Goal: Feedback & Contribution: Leave review/rating

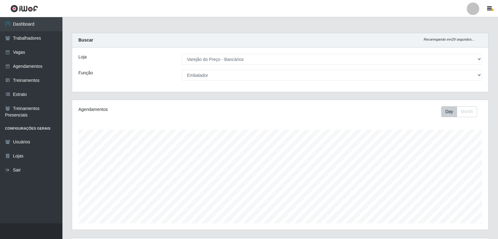
select select "157"
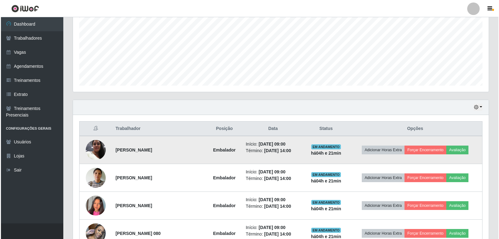
scroll to position [192, 0]
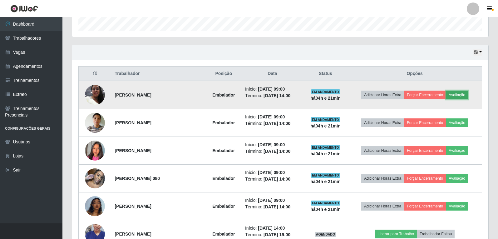
click at [459, 94] on button "Avaliação" at bounding box center [457, 94] width 22 height 9
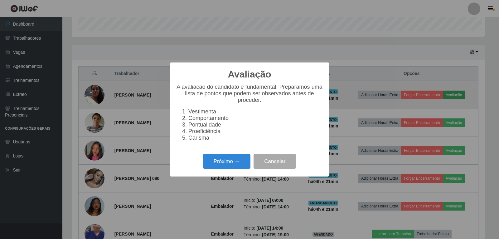
scroll to position [129, 413]
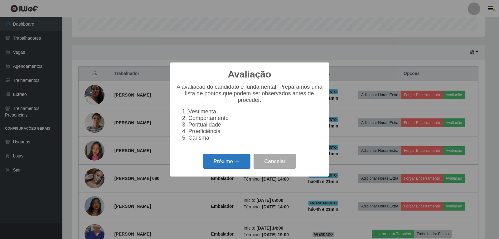
click at [212, 164] on button "Próximo →" at bounding box center [226, 161] width 47 height 15
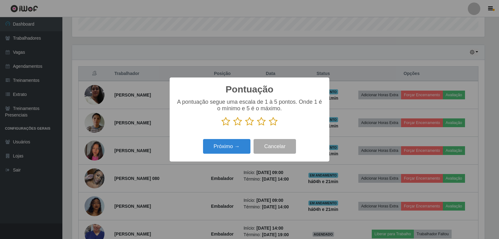
scroll to position [311846, 311562]
click at [276, 121] on icon at bounding box center [273, 121] width 9 height 9
click at [269, 126] on input "radio" at bounding box center [269, 126] width 0 height 0
click at [238, 144] on button "Próximo →" at bounding box center [226, 146] width 47 height 15
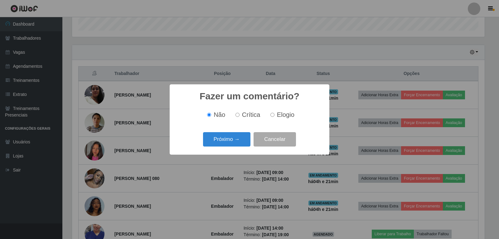
click at [239, 143] on button "Próximo →" at bounding box center [226, 139] width 47 height 15
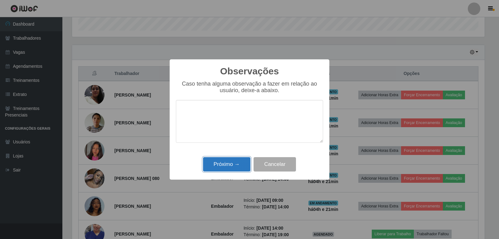
click at [236, 165] on button "Próximo →" at bounding box center [226, 164] width 47 height 15
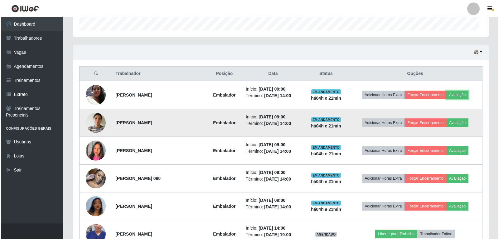
scroll to position [129, 416]
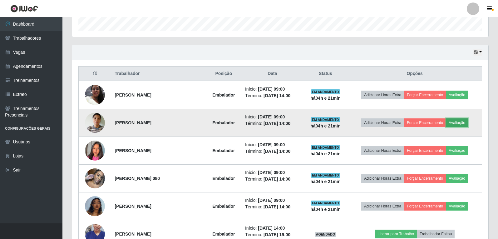
click at [465, 125] on button "Avaliação" at bounding box center [457, 122] width 22 height 9
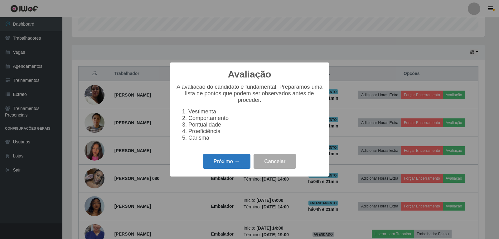
click at [243, 158] on button "Próximo →" at bounding box center [226, 161] width 47 height 15
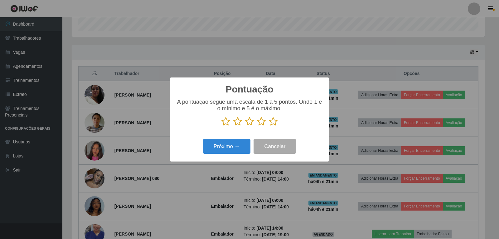
drag, startPoint x: 270, startPoint y: 124, endPoint x: 270, endPoint y: 128, distance: 4.4
click at [270, 124] on icon at bounding box center [273, 121] width 9 height 9
click at [269, 126] on input "radio" at bounding box center [269, 126] width 0 height 0
click at [241, 143] on button "Próximo →" at bounding box center [226, 146] width 47 height 15
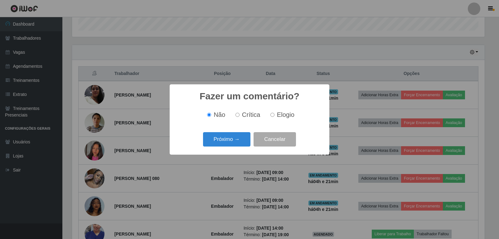
click at [236, 147] on div "Próximo → Cancelar" at bounding box center [249, 139] width 147 height 18
click at [235, 136] on button "Próximo →" at bounding box center [226, 139] width 47 height 15
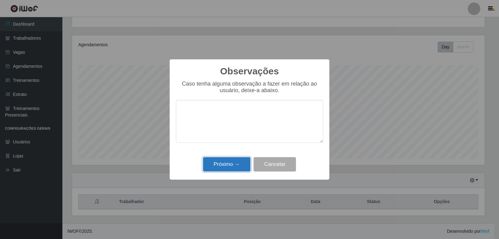
click at [232, 164] on button "Próximo →" at bounding box center [226, 164] width 47 height 15
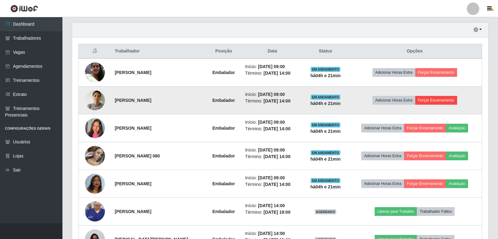
scroll to position [218, 0]
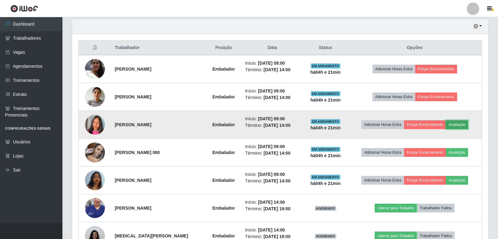
click at [453, 125] on button "Avaliação" at bounding box center [457, 124] width 22 height 9
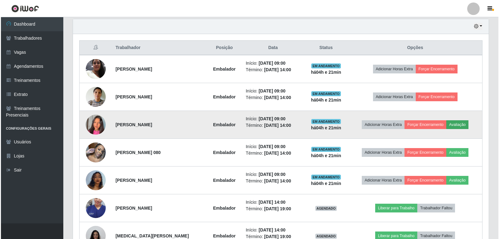
scroll to position [129, 413]
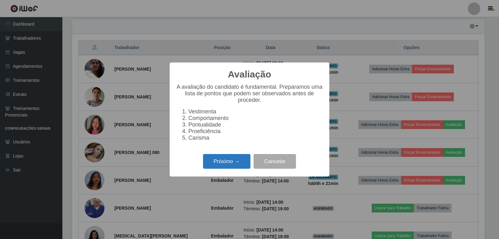
click at [230, 168] on button "Próximo →" at bounding box center [226, 161] width 47 height 15
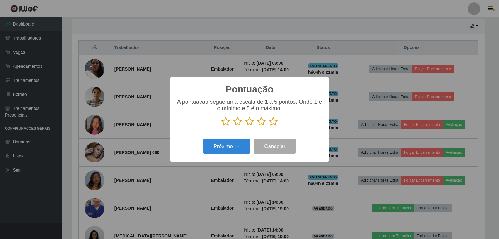
scroll to position [311846, 311562]
click at [273, 123] on icon at bounding box center [273, 121] width 9 height 9
click at [269, 126] on input "radio" at bounding box center [269, 126] width 0 height 0
click at [239, 151] on button "Próximo →" at bounding box center [226, 146] width 47 height 15
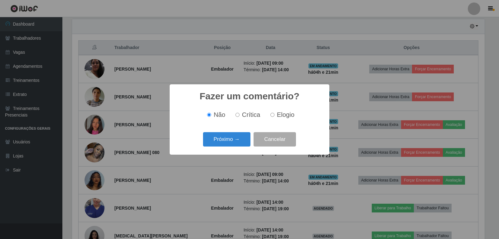
click at [238, 151] on div "Fazer um comentário? × Não Crítica Elogio Próximo → Cancelar" at bounding box center [250, 119] width 160 height 70
click at [242, 144] on button "Próximo →" at bounding box center [226, 139] width 47 height 15
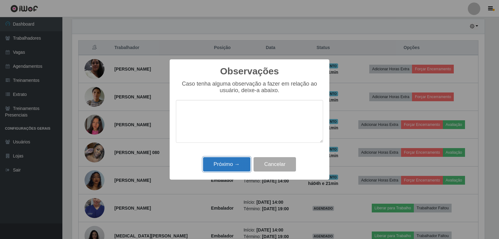
click at [237, 165] on button "Próximo →" at bounding box center [226, 164] width 47 height 15
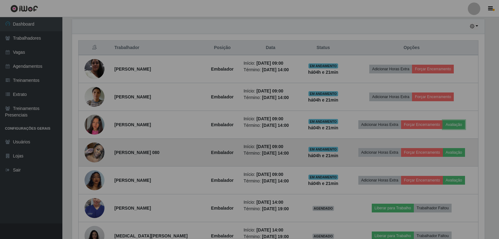
scroll to position [129, 416]
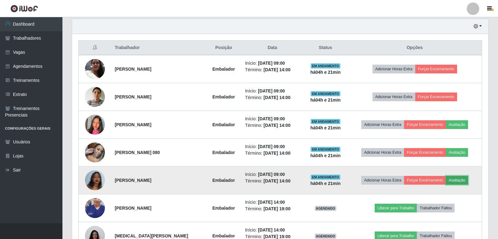
click at [464, 180] on button "Avaliação" at bounding box center [457, 180] width 22 height 9
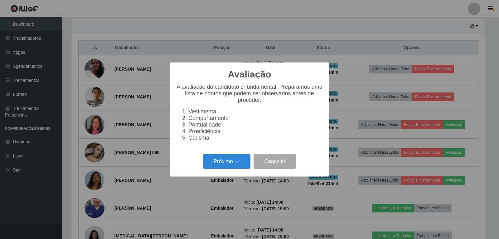
scroll to position [0, 0]
click at [218, 164] on button "Próximo →" at bounding box center [226, 161] width 47 height 15
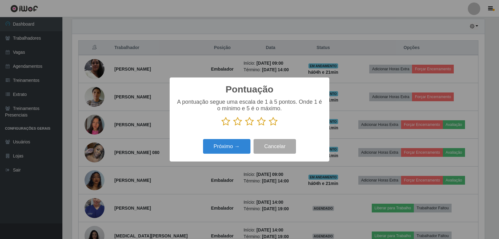
click at [270, 118] on icon at bounding box center [273, 121] width 9 height 9
click at [269, 126] on input "radio" at bounding box center [269, 126] width 0 height 0
click at [226, 151] on button "Próximo →" at bounding box center [226, 146] width 47 height 15
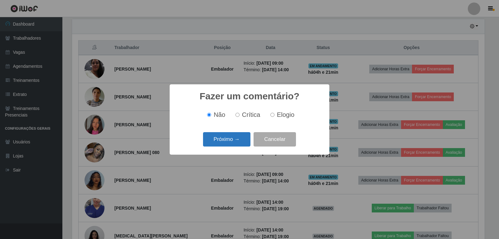
click at [223, 139] on button "Próximo →" at bounding box center [226, 139] width 47 height 15
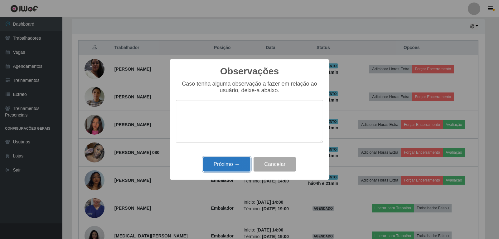
click at [237, 168] on button "Próximo →" at bounding box center [226, 164] width 47 height 15
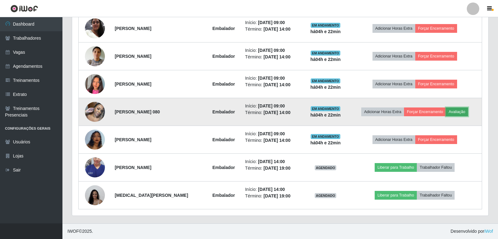
drag, startPoint x: 464, startPoint y: 111, endPoint x: 460, endPoint y: 110, distance: 4.7
click at [460, 110] on button "Avaliação" at bounding box center [457, 111] width 22 height 9
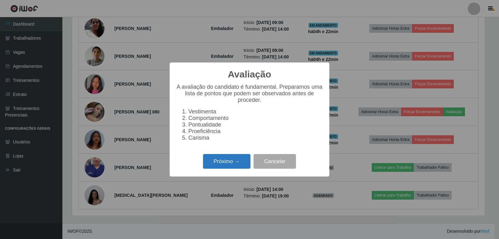
click at [222, 162] on button "Próximo →" at bounding box center [226, 161] width 47 height 15
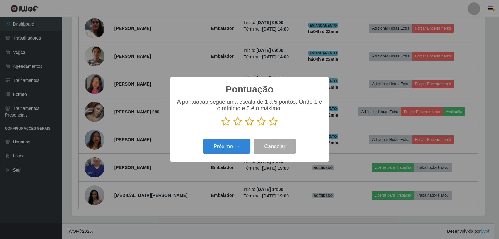
click at [273, 117] on div "A pontuação segue uma escala de 1 à 5 pontos. Onde 1 é o mínimo e 5 é o máximo." at bounding box center [249, 112] width 147 height 27
click at [271, 121] on icon at bounding box center [273, 121] width 9 height 9
click at [269, 126] on input "radio" at bounding box center [269, 126] width 0 height 0
click at [230, 145] on button "Próximo →" at bounding box center [226, 146] width 47 height 15
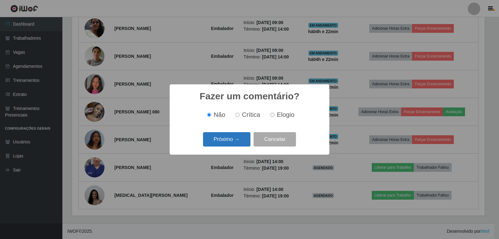
click at [229, 144] on button "Próximo →" at bounding box center [226, 139] width 47 height 15
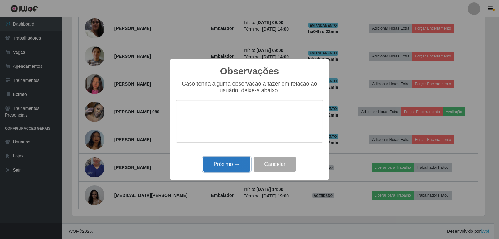
click at [235, 163] on button "Próximo →" at bounding box center [226, 164] width 47 height 15
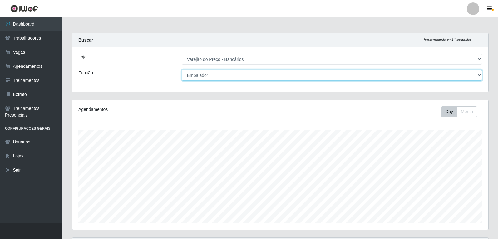
click at [242, 75] on select "[Selecione...] Auxiliar de Estacionamento Auxiliar de Estacionamento + Auxiliar…" at bounding box center [332, 75] width 300 height 11
click at [182, 70] on select "[Selecione...] Auxiliar de Estacionamento Auxiliar de Estacionamento + Auxiliar…" at bounding box center [332, 75] width 300 height 11
click at [274, 79] on select "[Selecione...] Auxiliar de Estacionamento Auxiliar de Estacionamento + Auxiliar…" at bounding box center [332, 75] width 300 height 11
select select "1"
click at [182, 70] on select "[Selecione...] Auxiliar de Estacionamento Auxiliar de Estacionamento + Auxiliar…" at bounding box center [332, 75] width 300 height 11
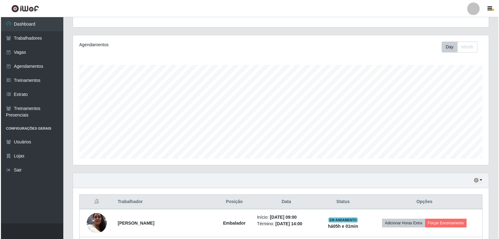
scroll to position [259, 0]
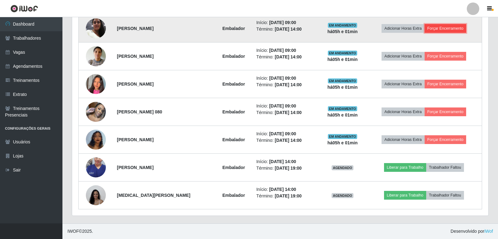
click at [457, 25] on button "Forçar Encerramento" at bounding box center [445, 28] width 42 height 9
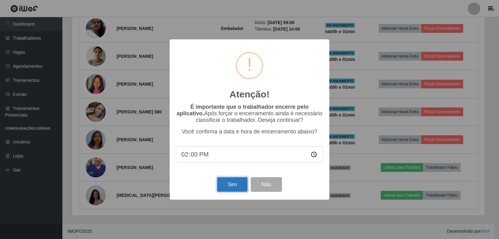
click at [229, 190] on button "Sim" at bounding box center [232, 184] width 30 height 15
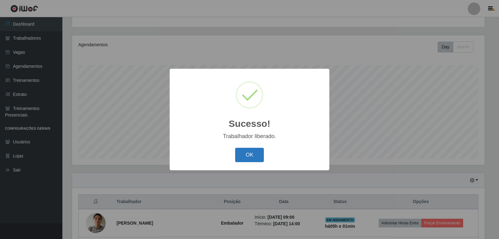
click at [262, 156] on button "OK" at bounding box center [249, 155] width 29 height 15
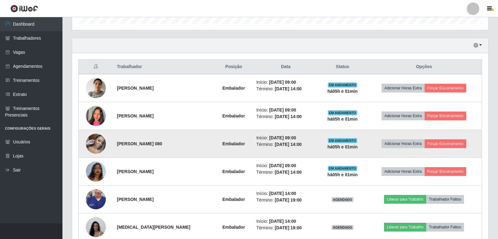
scroll to position [221, 0]
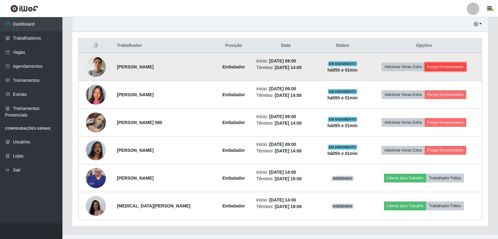
click at [435, 69] on button "Forçar Encerramento" at bounding box center [445, 66] width 42 height 9
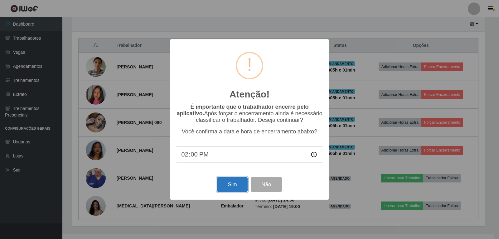
click at [223, 183] on button "Sim" at bounding box center [232, 184] width 30 height 15
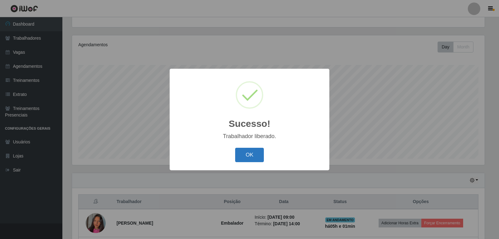
drag, startPoint x: 254, startPoint y: 158, endPoint x: 310, endPoint y: 149, distance: 56.2
click at [254, 157] on button "OK" at bounding box center [249, 155] width 29 height 15
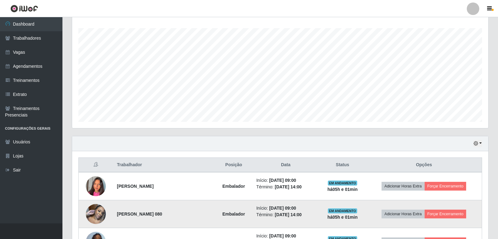
scroll to position [203, 0]
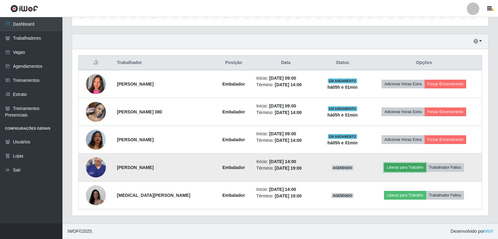
click at [401, 167] on button "Liberar para Trabalho" at bounding box center [405, 167] width 42 height 9
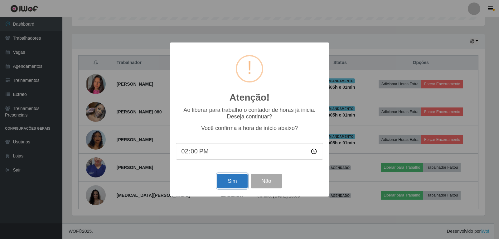
click at [230, 184] on button "Sim" at bounding box center [232, 180] width 30 height 15
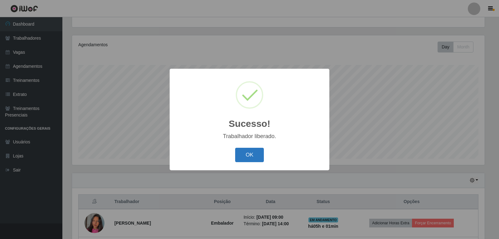
click at [241, 159] on button "OK" at bounding box center [249, 155] width 29 height 15
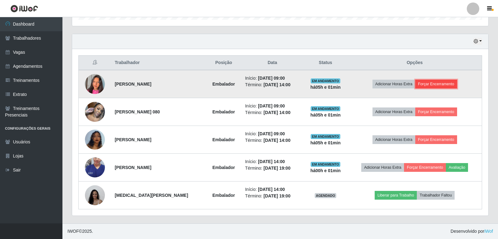
click at [448, 84] on button "Forçar Encerramento" at bounding box center [436, 84] width 42 height 9
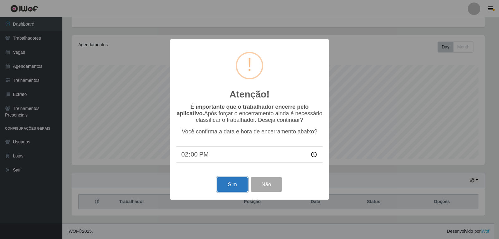
click at [227, 190] on button "Sim" at bounding box center [232, 184] width 30 height 15
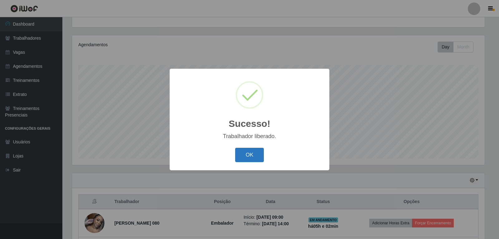
click at [243, 155] on button "OK" at bounding box center [249, 155] width 29 height 15
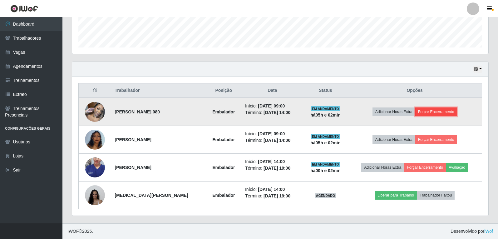
click at [440, 113] on button "Forçar Encerramento" at bounding box center [436, 111] width 42 height 9
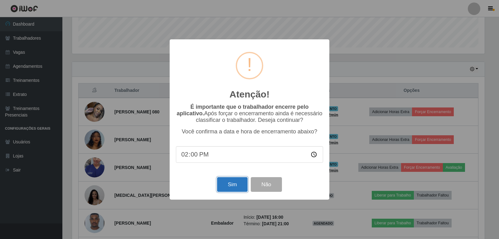
click at [239, 181] on button "Sim" at bounding box center [232, 184] width 30 height 15
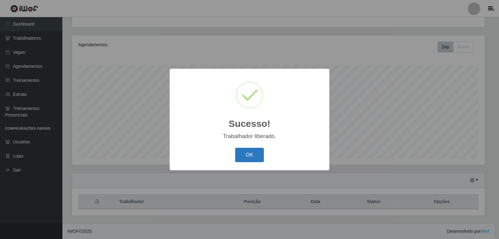
click at [244, 154] on button "OK" at bounding box center [249, 155] width 29 height 15
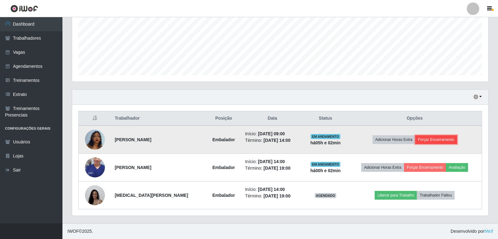
click at [437, 139] on button "Forçar Encerramento" at bounding box center [436, 139] width 42 height 9
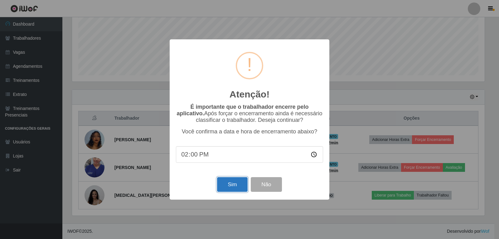
click at [225, 188] on button "Sim" at bounding box center [232, 184] width 30 height 15
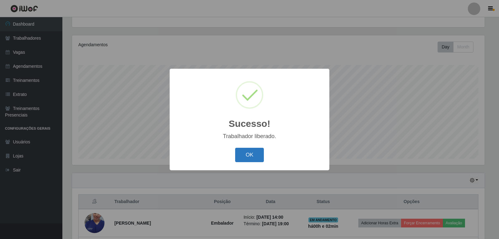
click at [242, 157] on button "OK" at bounding box center [249, 155] width 29 height 15
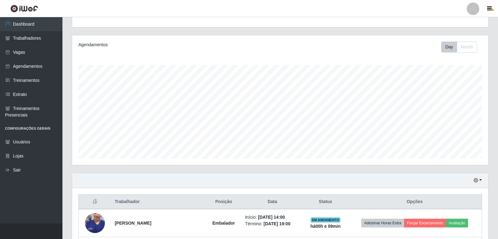
scroll to position [120, 0]
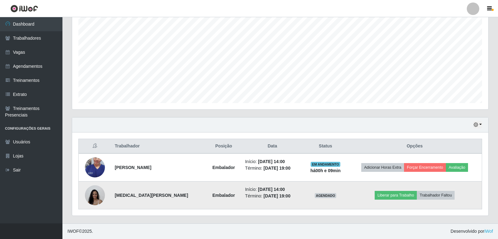
click at [92, 194] on img at bounding box center [95, 195] width 20 height 20
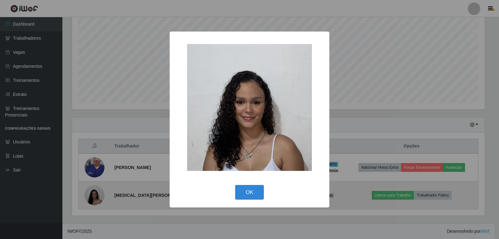
click at [92, 194] on div "× OK Cancel" at bounding box center [249, 119] width 499 height 239
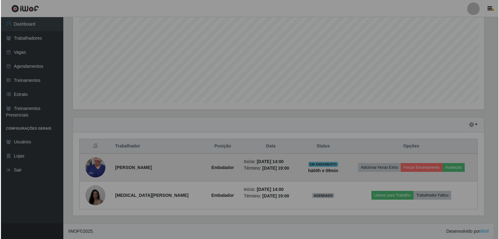
scroll to position [129, 416]
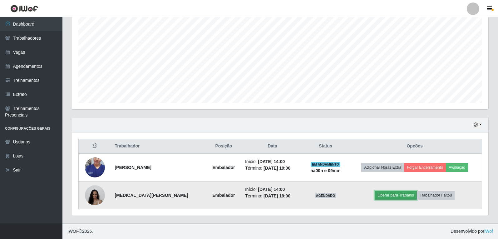
click at [411, 197] on button "Liberar para Trabalho" at bounding box center [395, 195] width 42 height 9
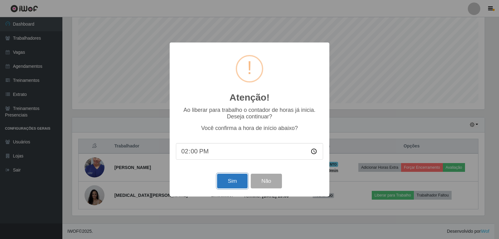
click at [236, 180] on button "Sim" at bounding box center [232, 180] width 30 height 15
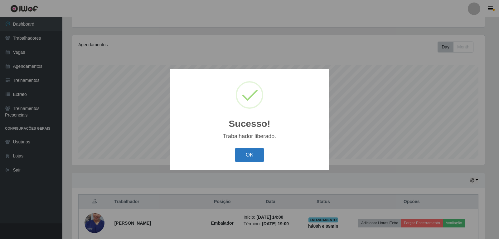
click at [245, 155] on button "OK" at bounding box center [249, 155] width 29 height 15
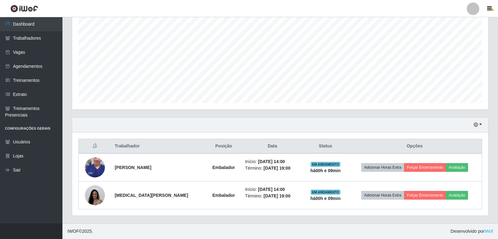
scroll to position [89, 0]
